Goal: Check status: Check status

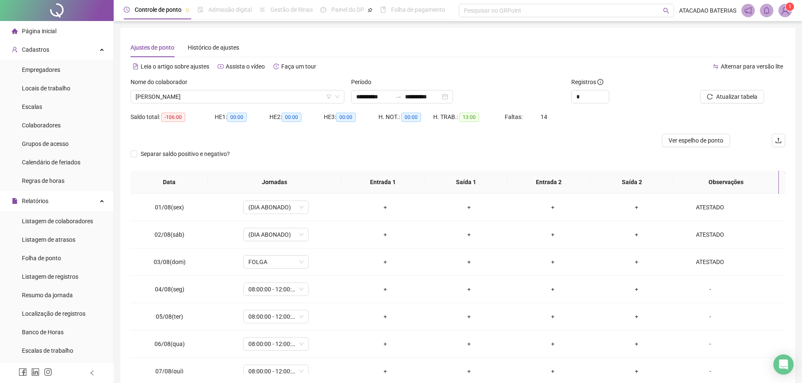
click at [308, 97] on span "[PERSON_NAME]" at bounding box center [238, 96] width 204 height 13
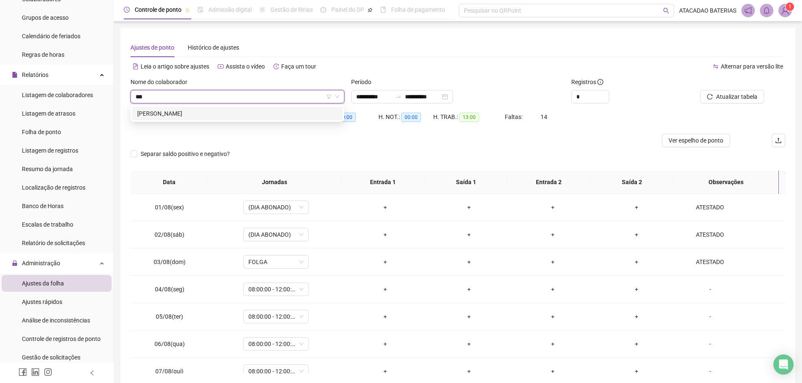
type input "****"
click at [283, 109] on div "[PERSON_NAME]" at bounding box center [237, 113] width 200 height 9
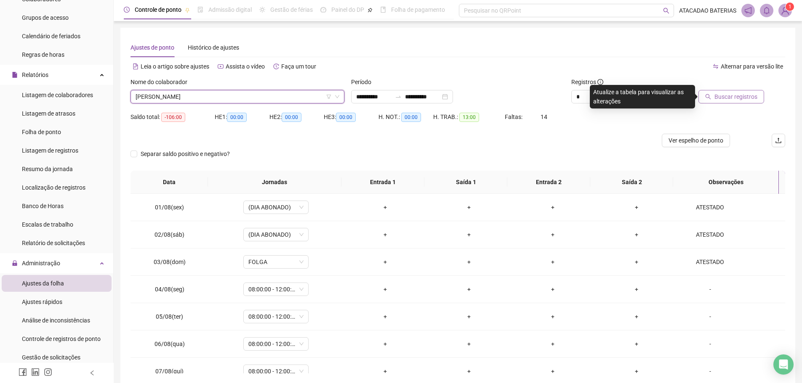
click at [719, 100] on span "Buscar registros" at bounding box center [735, 96] width 43 height 9
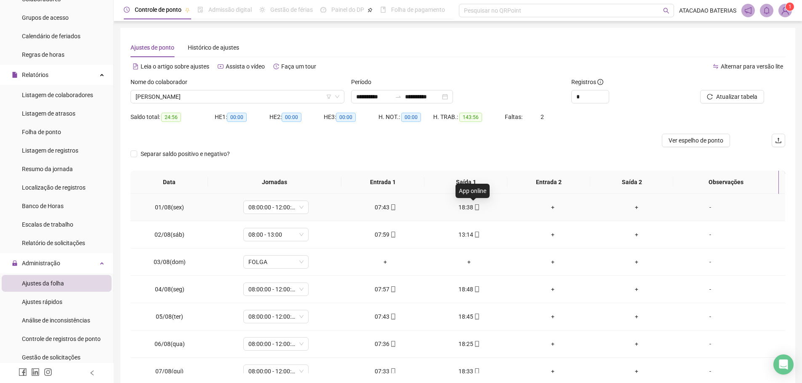
click at [474, 205] on icon "mobile" at bounding box center [477, 208] width 6 height 6
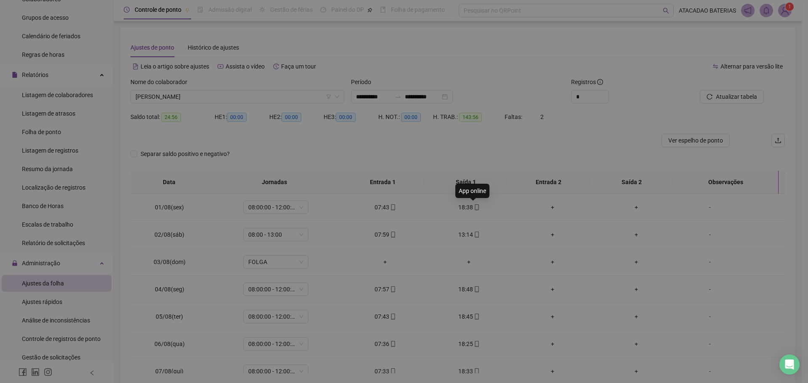
type input "**********"
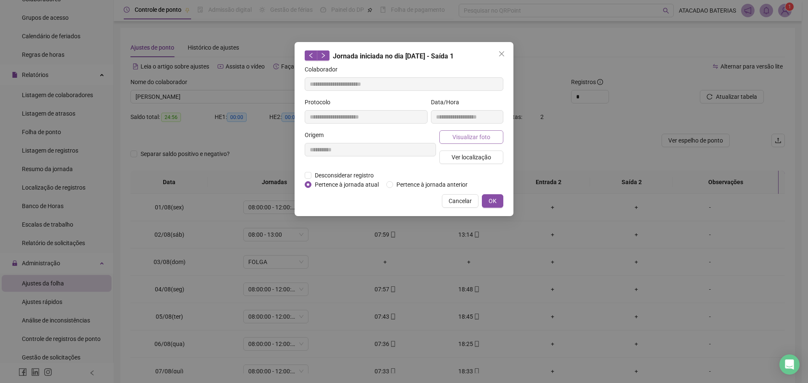
click at [477, 137] on span "Visualizar foto" at bounding box center [471, 137] width 38 height 9
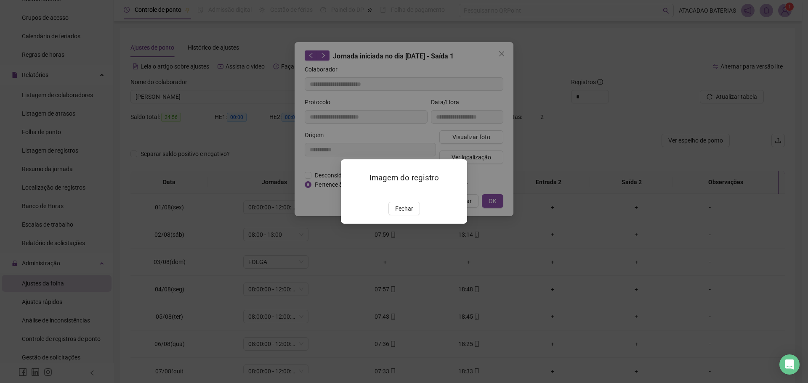
click at [351, 193] on img at bounding box center [351, 193] width 0 height 0
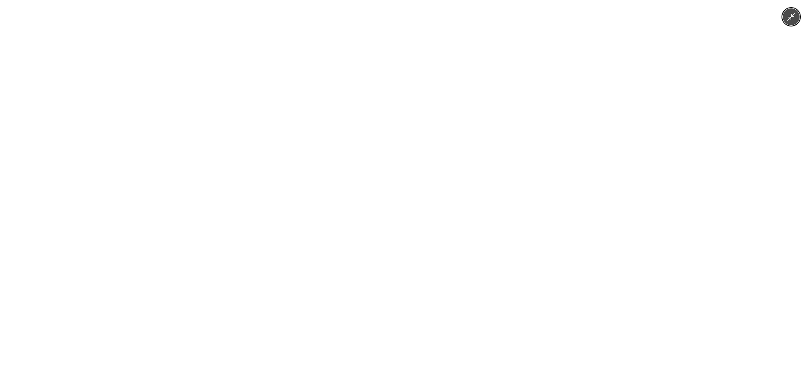
click at [404, 183] on img at bounding box center [403, 191] width 287 height 383
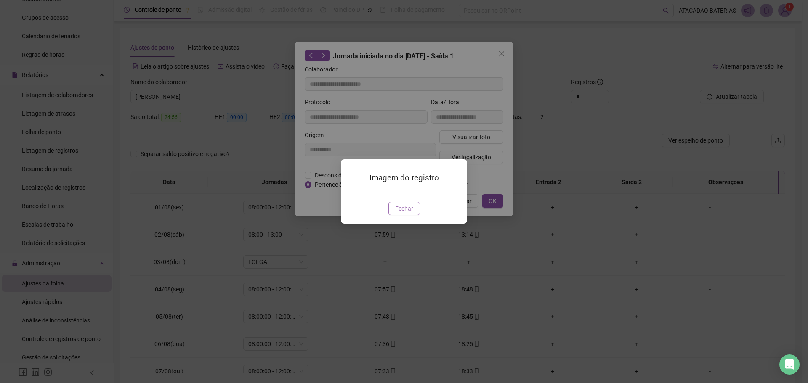
click at [411, 213] on span "Fechar" at bounding box center [404, 208] width 18 height 9
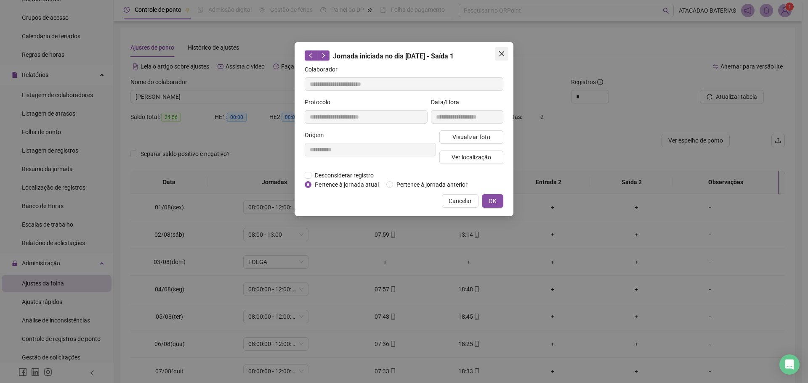
click at [502, 53] on icon "close" at bounding box center [501, 54] width 7 height 7
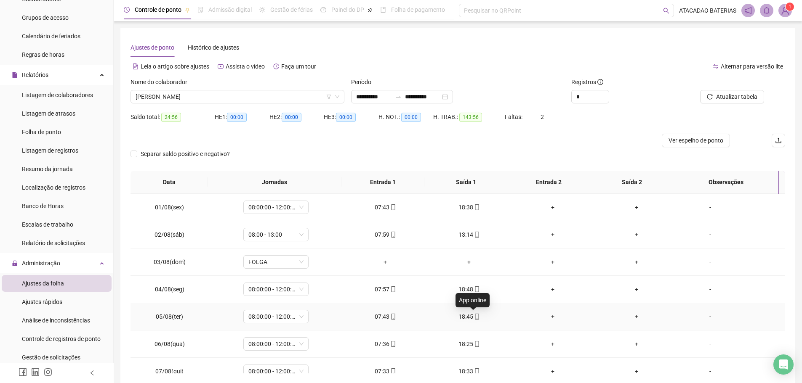
click at [474, 317] on icon "mobile" at bounding box center [477, 317] width 6 height 6
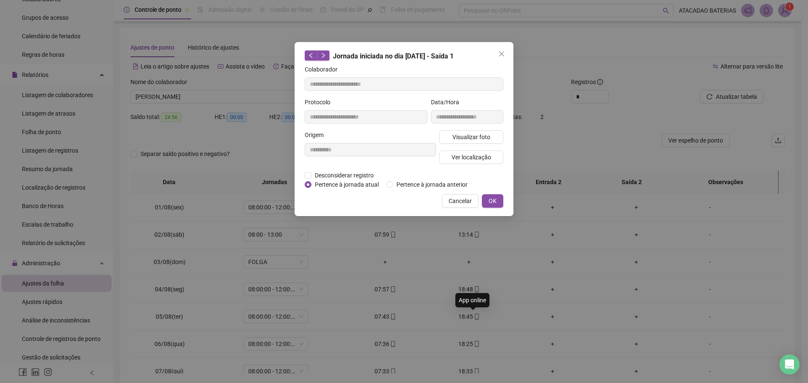
type input "**********"
click at [465, 136] on span "Visualizar foto" at bounding box center [471, 137] width 38 height 9
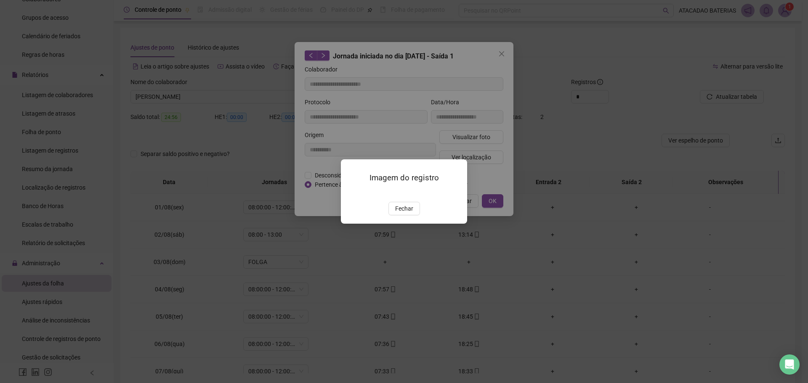
click at [351, 193] on img at bounding box center [351, 193] width 0 height 0
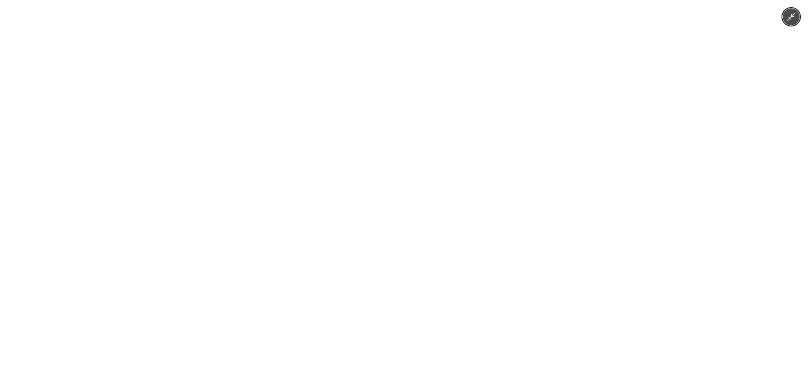
click at [402, 177] on img at bounding box center [403, 191] width 287 height 383
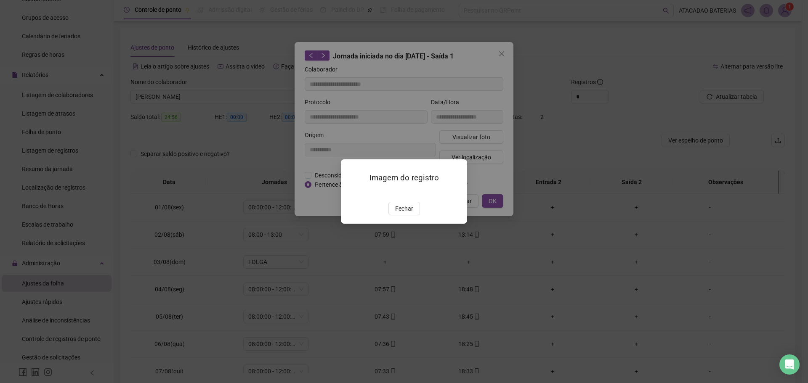
click at [351, 193] on img at bounding box center [351, 193] width 0 height 0
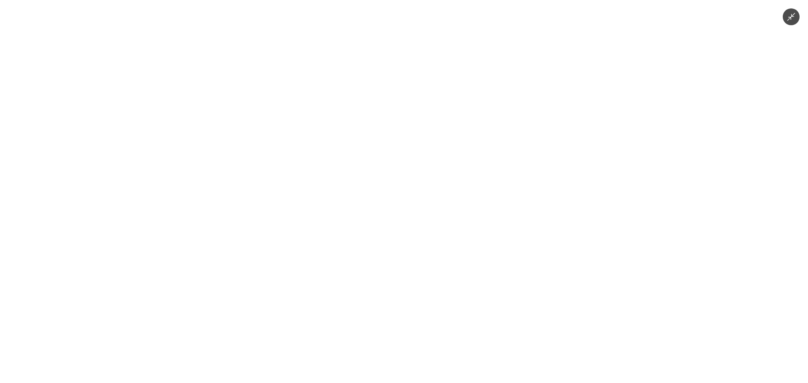
click at [426, 210] on img at bounding box center [403, 191] width 287 height 383
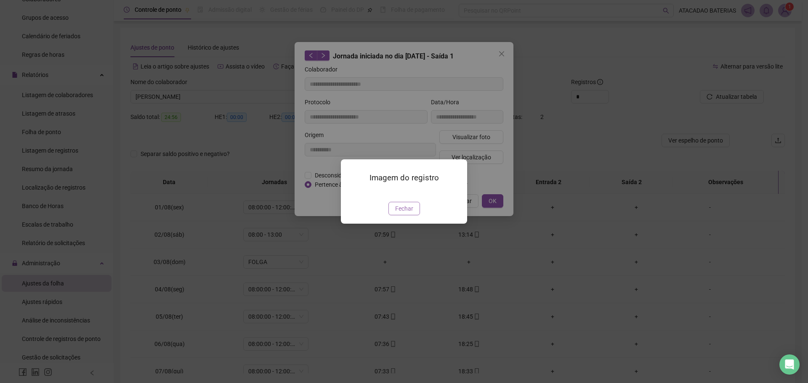
click at [407, 213] on span "Fechar" at bounding box center [404, 208] width 18 height 9
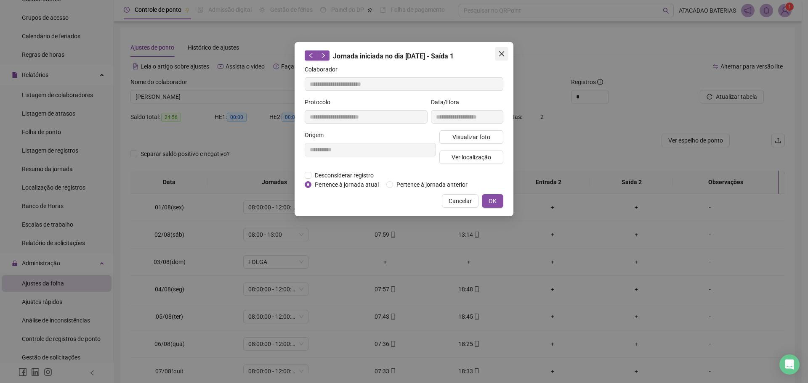
click at [506, 57] on span "Close" at bounding box center [501, 54] width 13 height 7
